Goal: Transaction & Acquisition: Purchase product/service

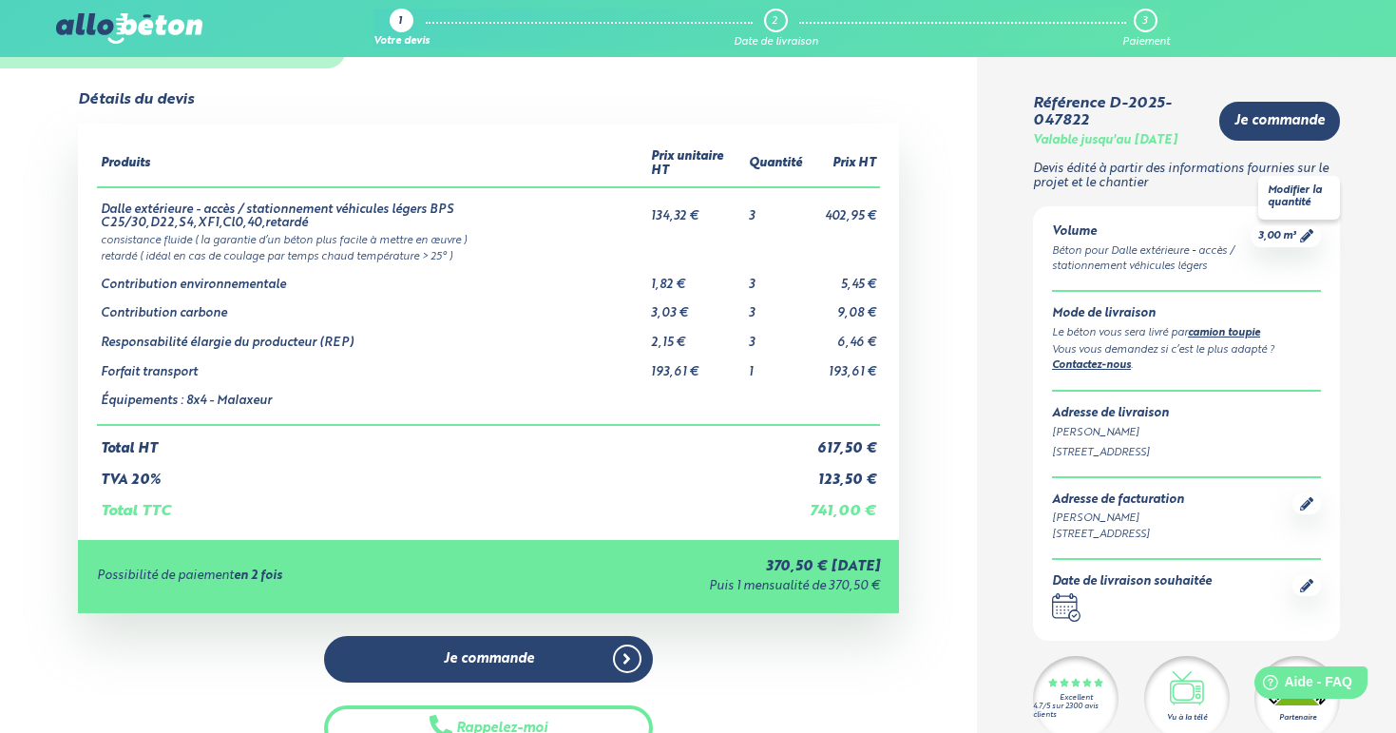
click at [1307, 242] on icon at bounding box center [1306, 235] width 13 height 13
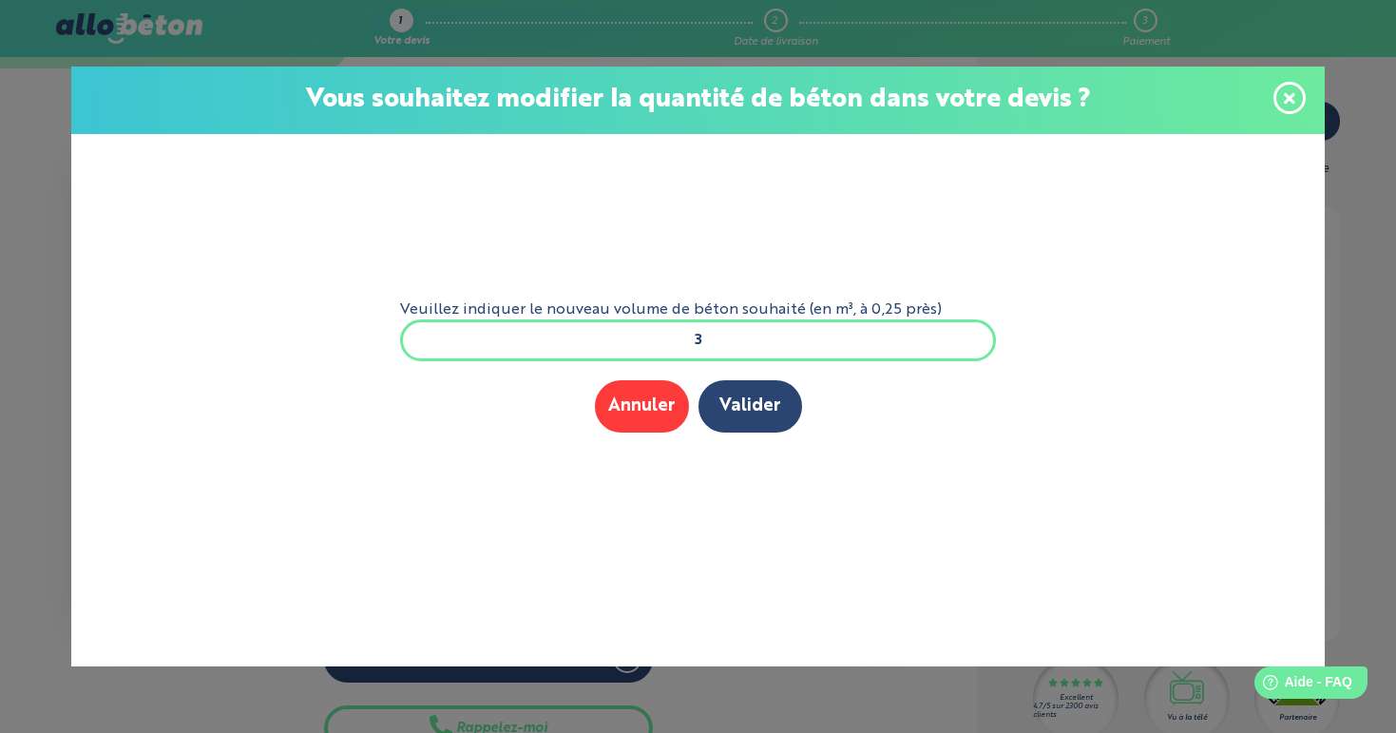
click at [748, 341] on input "3" at bounding box center [698, 340] width 597 height 42
type input "4"
click at [771, 403] on button "Valider" at bounding box center [751, 406] width 104 height 52
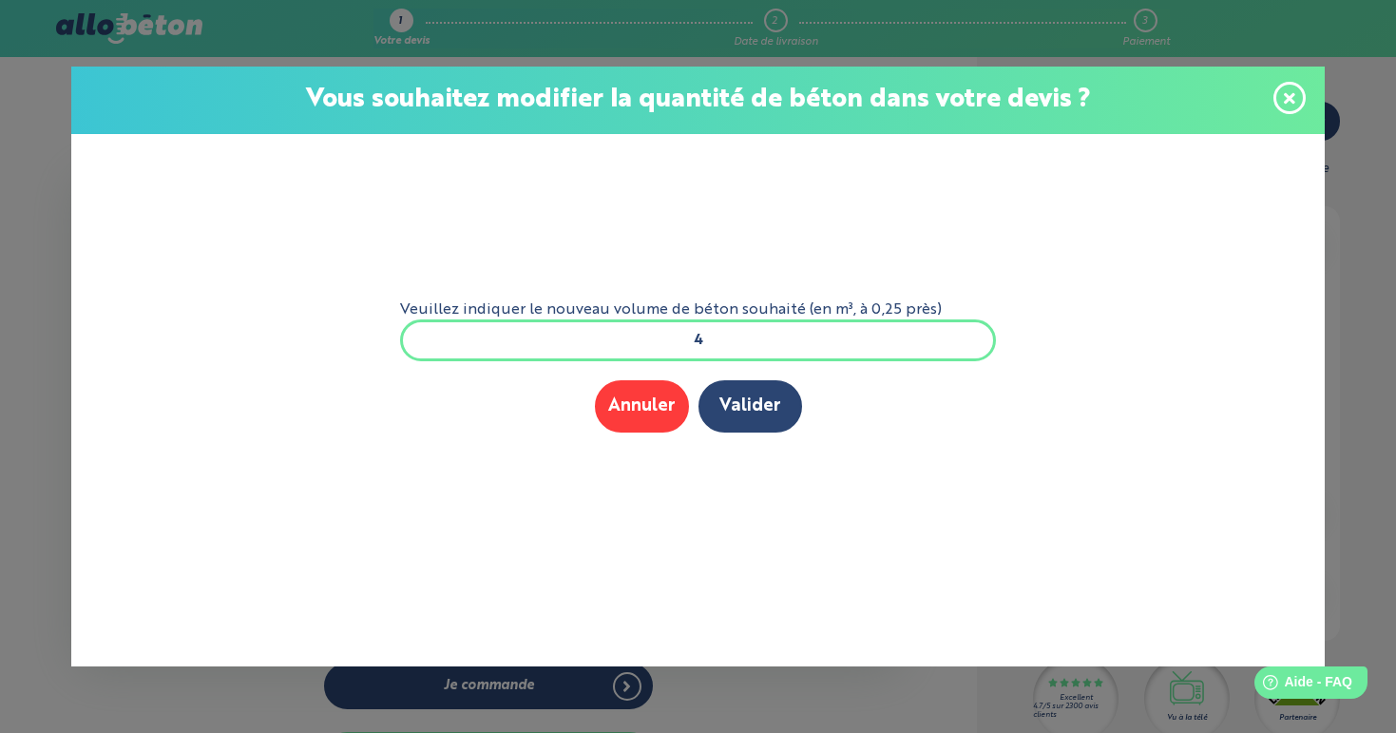
click at [771, 403] on button "Valider" at bounding box center [751, 406] width 104 height 52
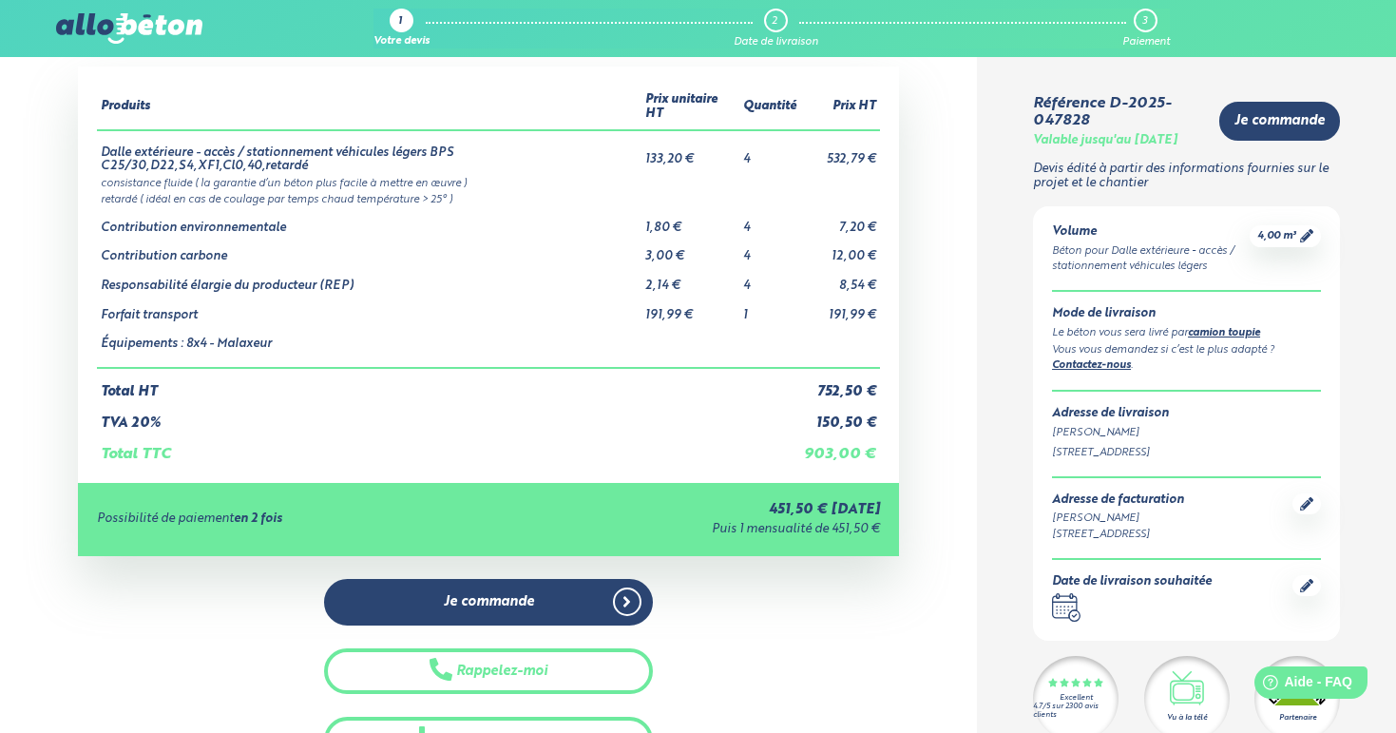
scroll to position [133, 0]
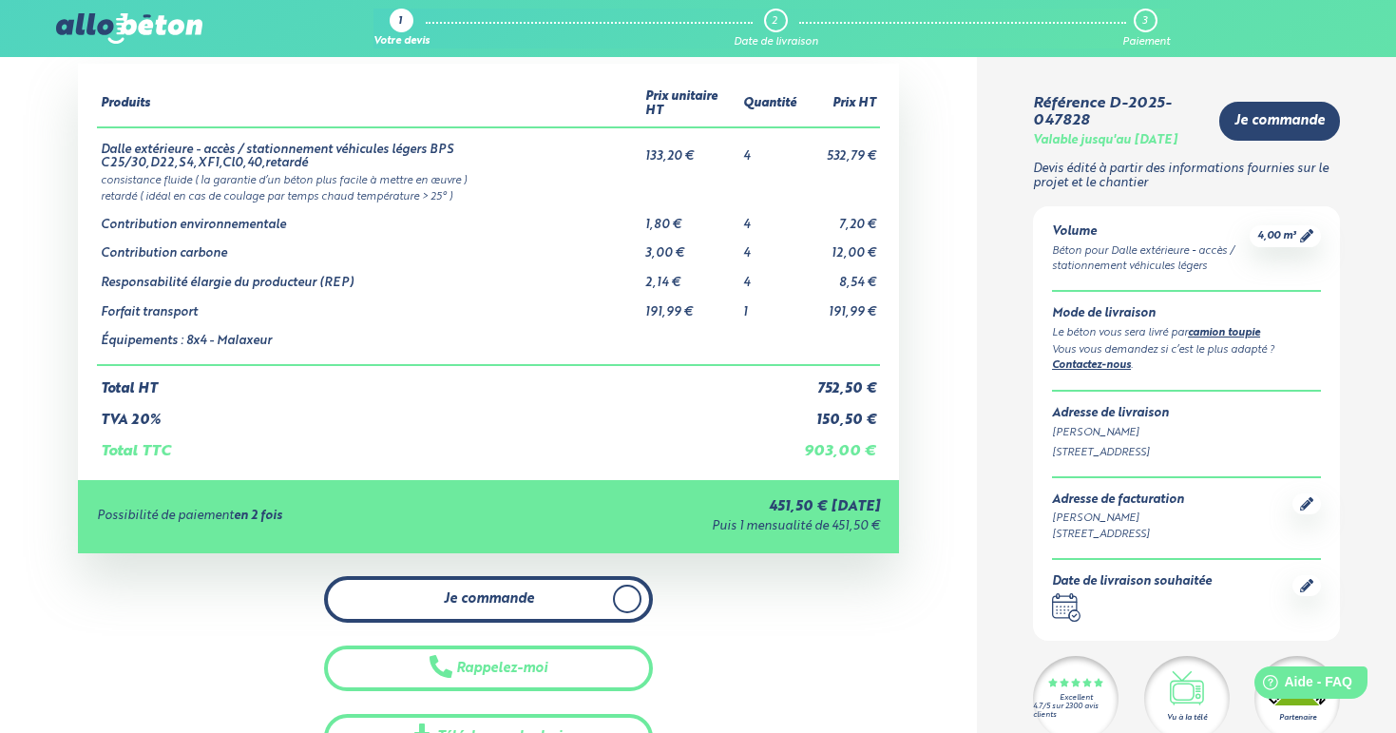
click at [519, 598] on span "Je commande" at bounding box center [489, 599] width 90 height 16
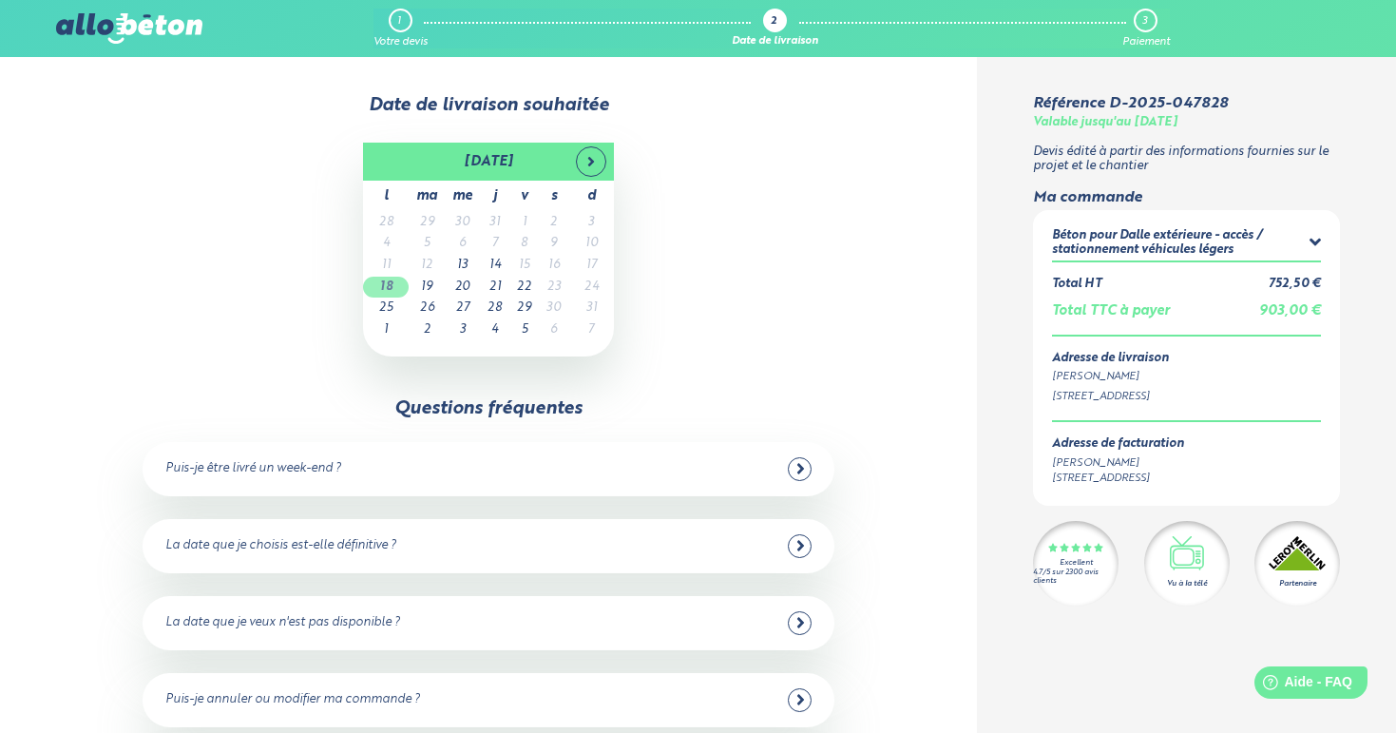
click at [397, 291] on td "18" at bounding box center [386, 288] width 46 height 22
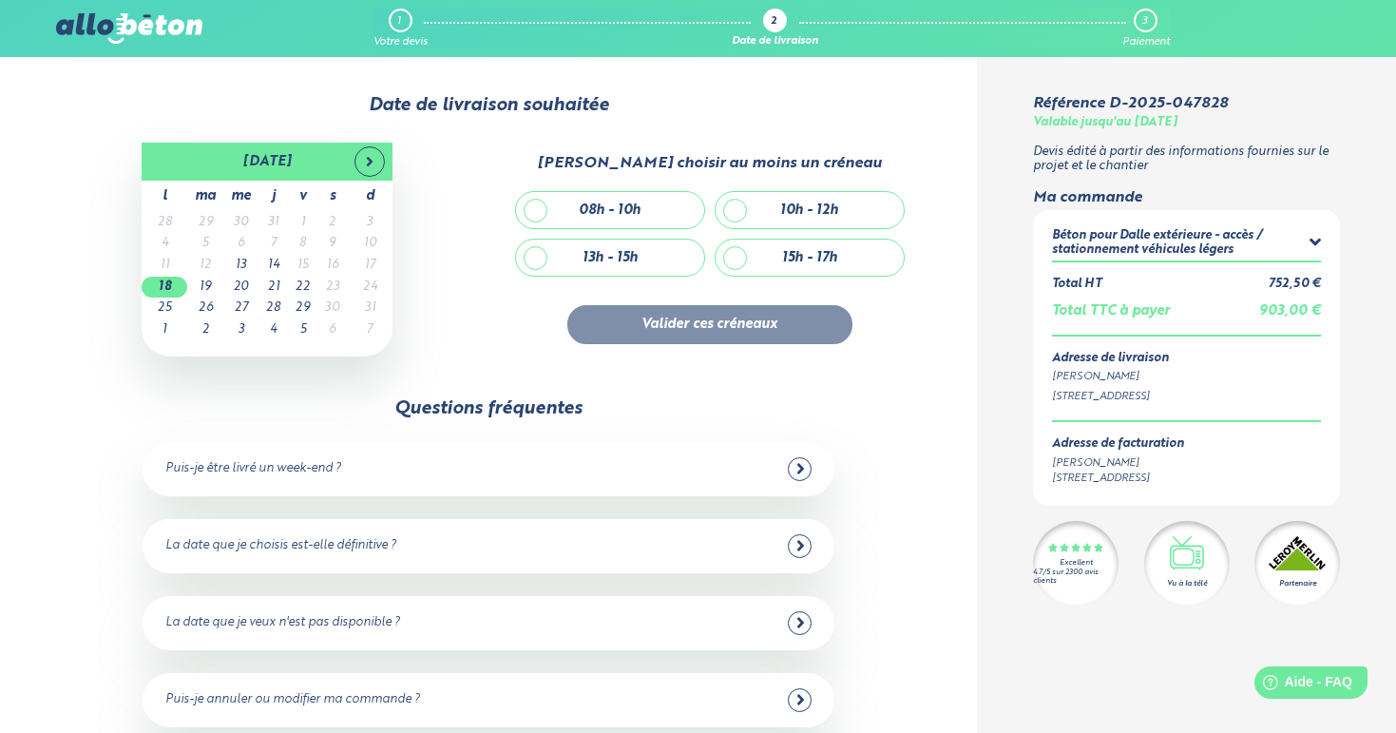
click at [565, 217] on div "08h - 10h" at bounding box center [610, 210] width 188 height 36
checkbox input "true"
click at [671, 326] on button "Valider ces créneaux" at bounding box center [709, 324] width 285 height 39
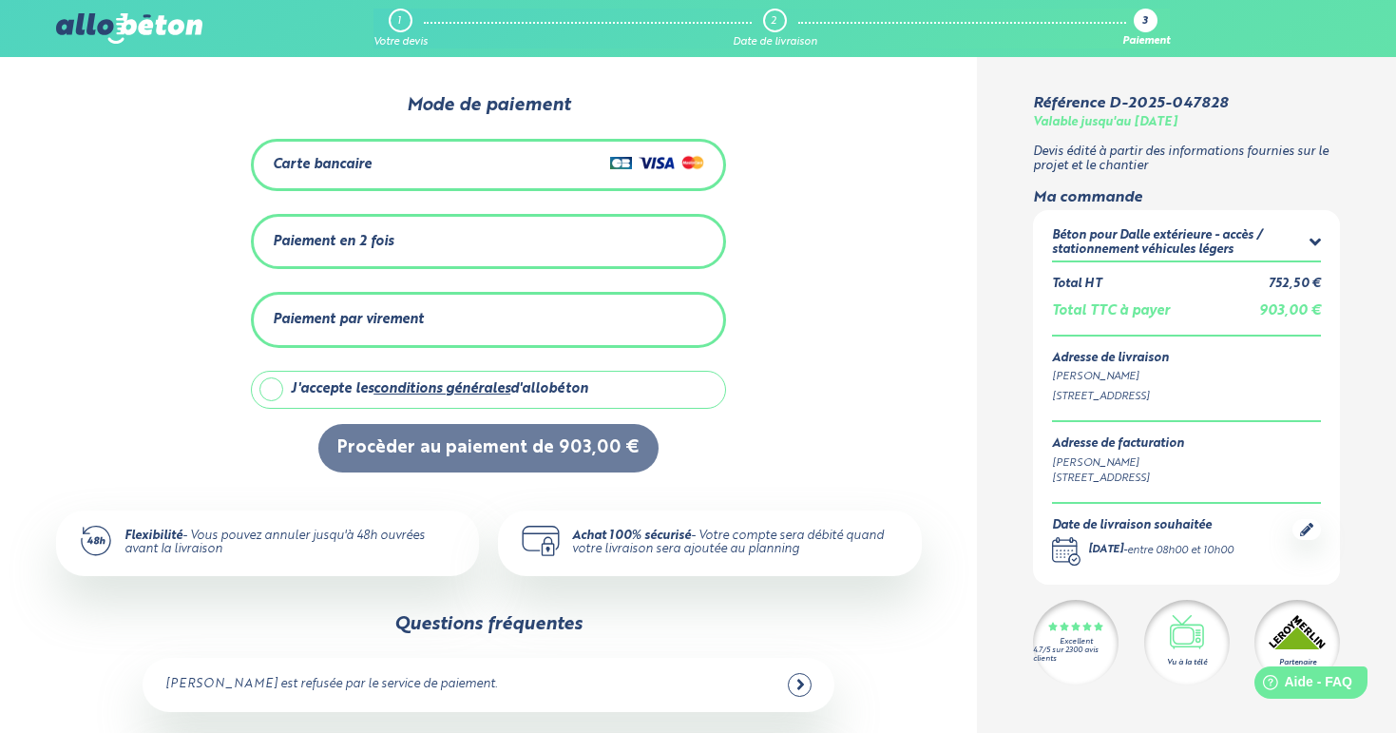
click at [272, 387] on label "J'accepte les conditions générales d'allobéton" at bounding box center [488, 390] width 475 height 38
checkbox input "true"
click at [520, 162] on div "Carte bancaire" at bounding box center [489, 165] width 432 height 28
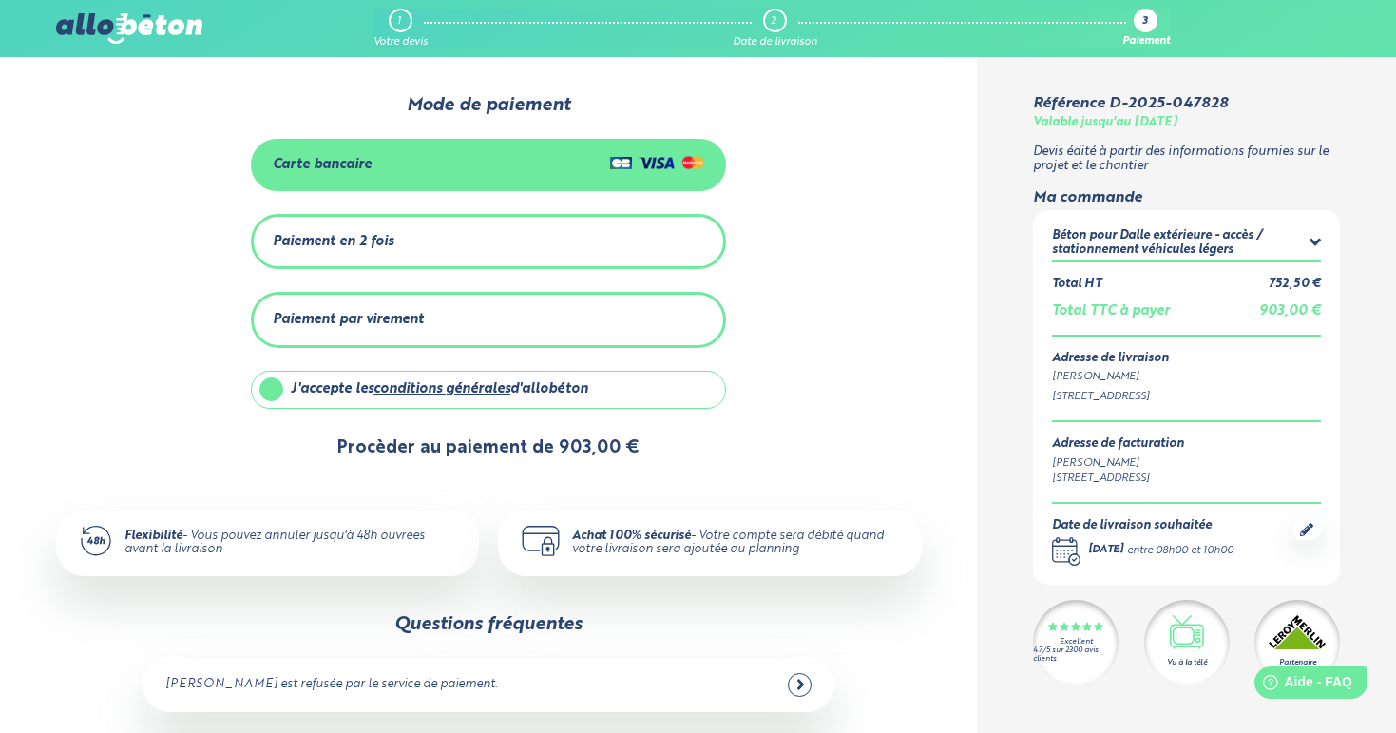
click at [495, 444] on button "Procèder au paiement de 903,00 €" at bounding box center [488, 448] width 340 height 48
